Goal: Task Accomplishment & Management: Manage account settings

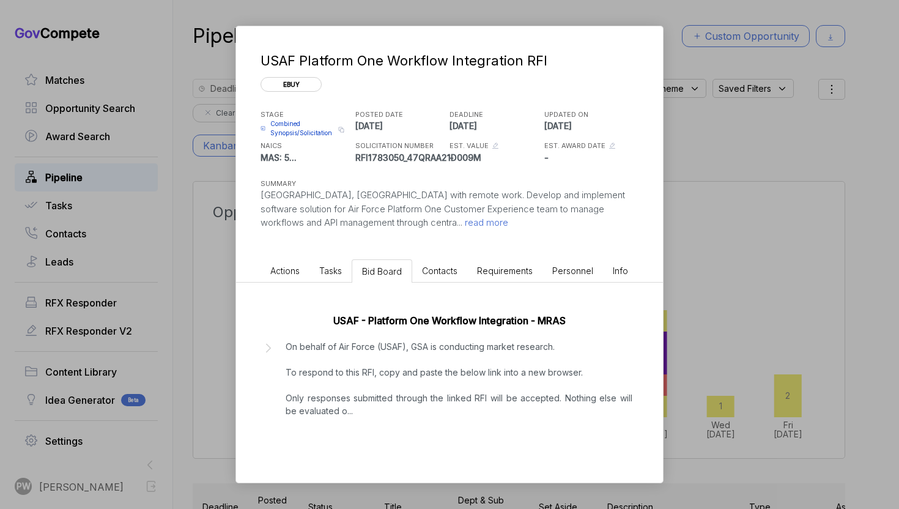
scroll to position [1, 0]
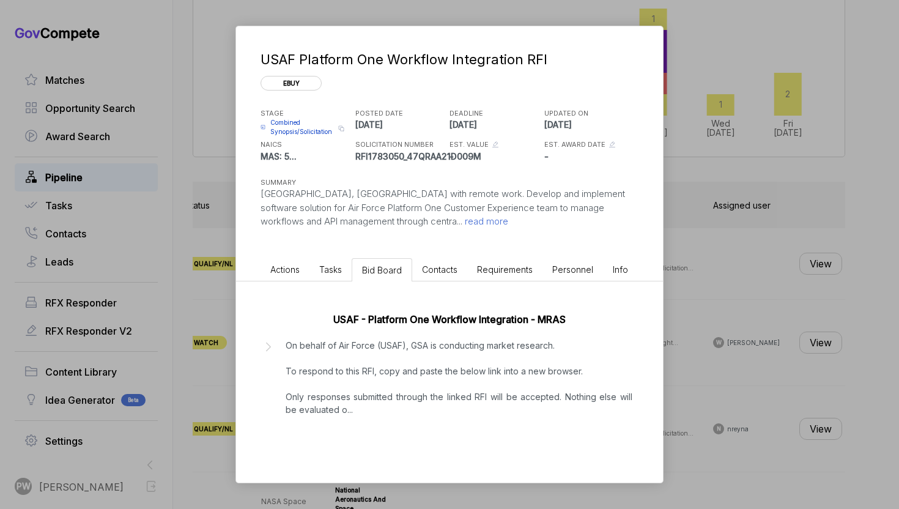
click at [279, 264] on span "Actions" at bounding box center [284, 269] width 29 height 10
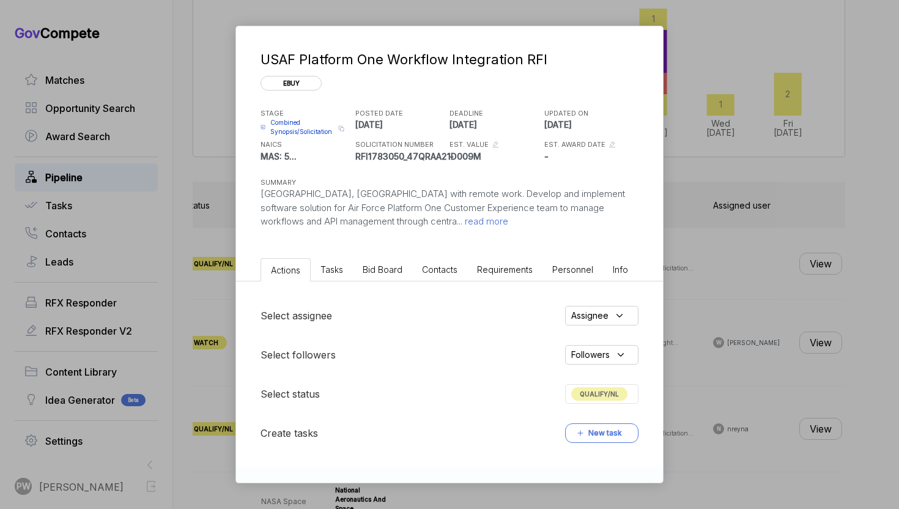
click at [626, 382] on div "Select assignee Assignee Select followers Followers Select status QUALIFY/NL Cr…" at bounding box center [449, 374] width 427 height 186
click at [614, 388] on span "QUALIFY/NL" at bounding box center [599, 393] width 56 height 13
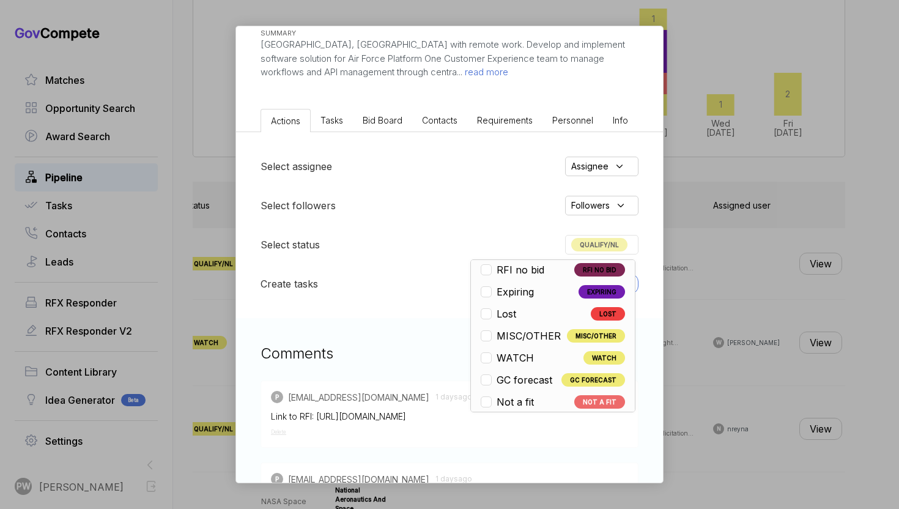
scroll to position [286, 0]
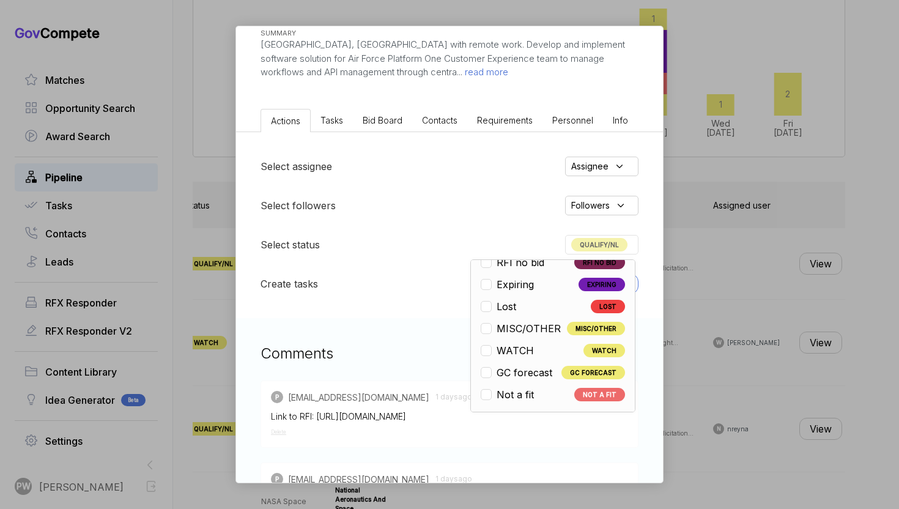
click at [551, 398] on li "Not a fit NOT A FIT" at bounding box center [552, 394] width 144 height 15
checkbox input "false"
checkbox input "true"
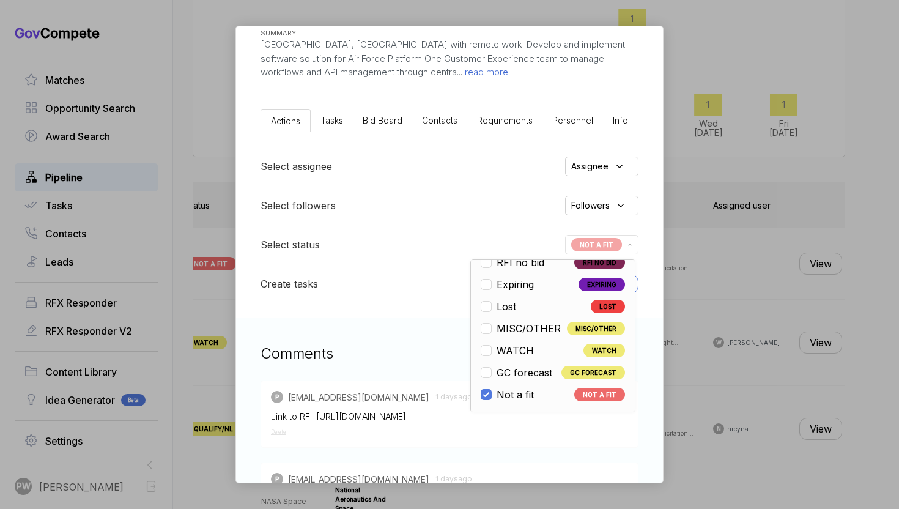
click at [698, 351] on div "USAF Platform One Workflow Integration RFI ebuy STAGE Combined Synopsis/Solicit…" at bounding box center [449, 254] width 899 height 509
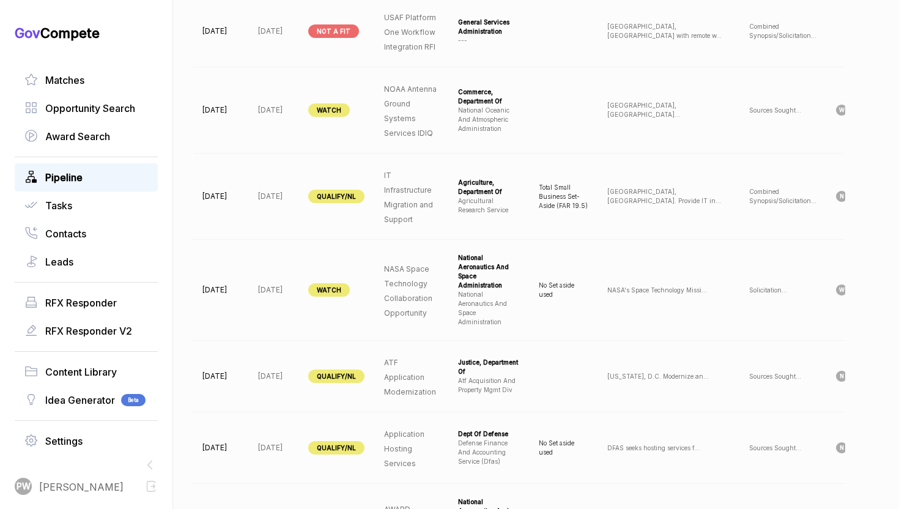
scroll to position [0, 123]
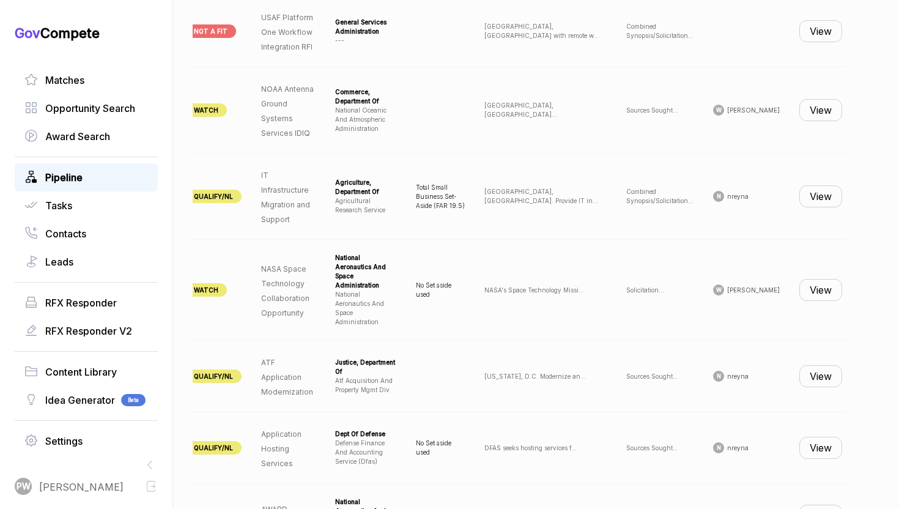
click at [807, 110] on button "View" at bounding box center [820, 110] width 43 height 22
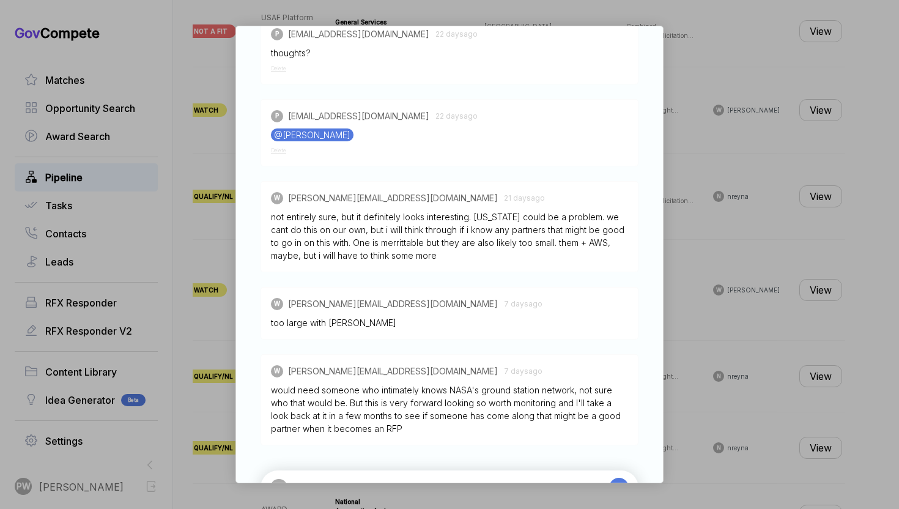
scroll to position [609, 0]
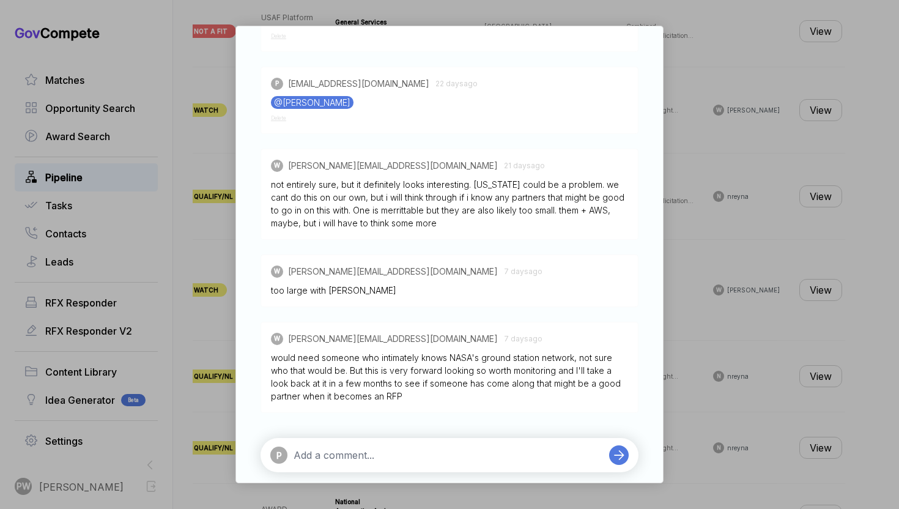
click at [395, 381] on div "would need someone who intimately knows NASA's ground station network, not sure…" at bounding box center [449, 376] width 357 height 51
click at [692, 275] on div "NOAA Antenna Ground Systems Services IDIQ [PERSON_NAME] STAGE Sources Sought Co…" at bounding box center [449, 254] width 899 height 509
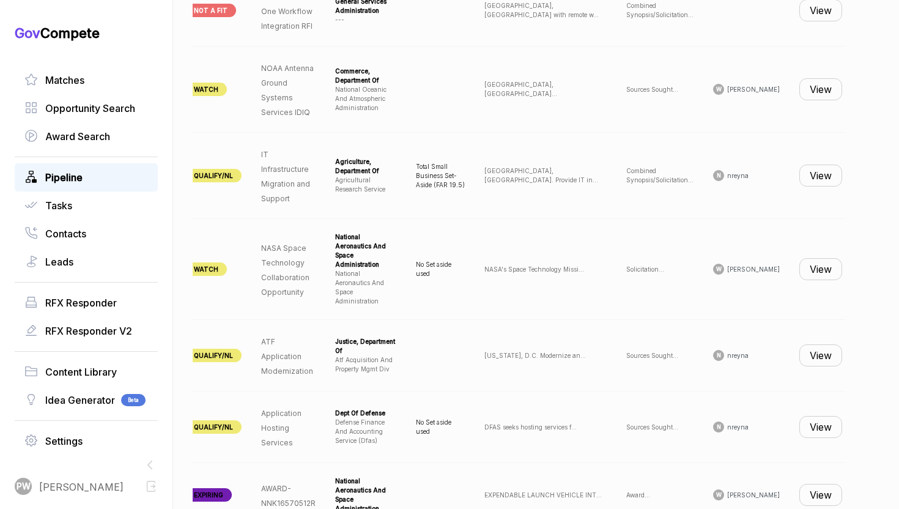
scroll to position [562, 0]
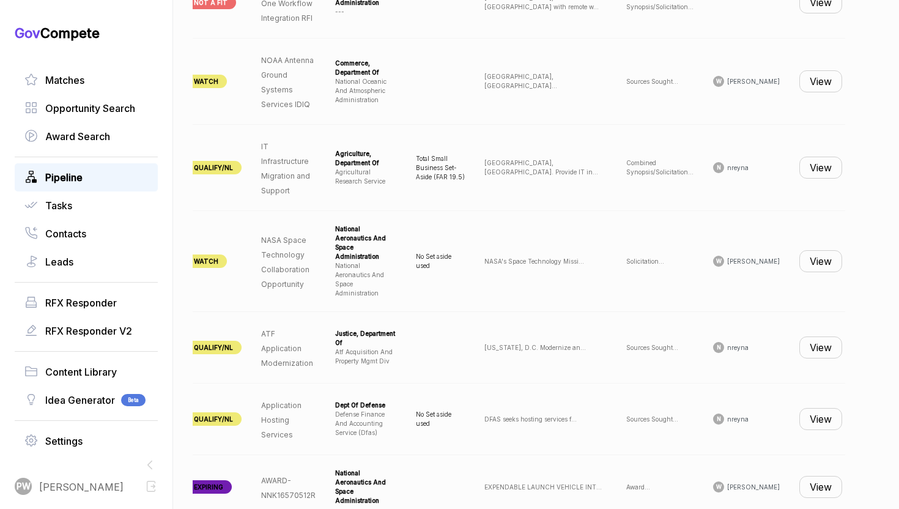
click at [809, 162] on button "View" at bounding box center [820, 167] width 43 height 22
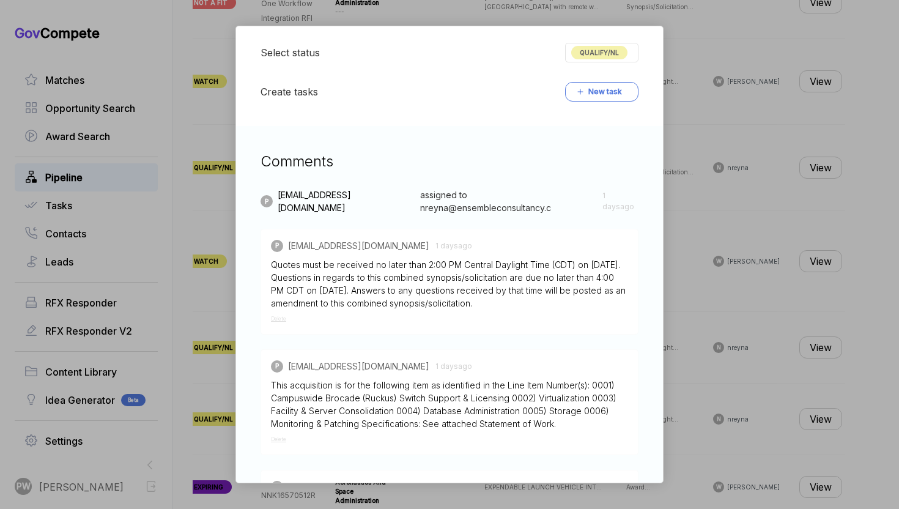
scroll to position [363, 0]
